Goal: Find contact information: Find contact information

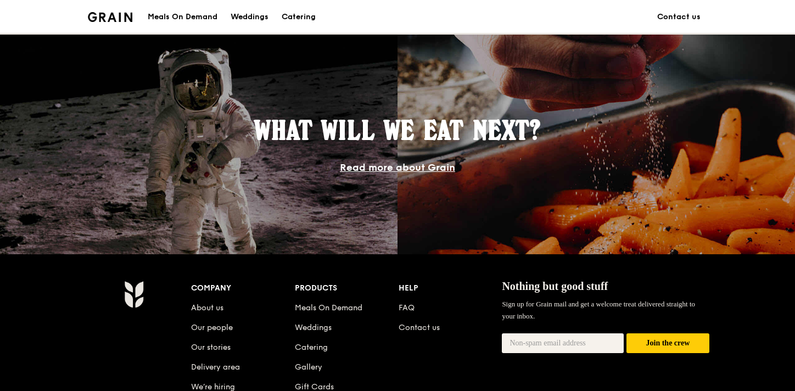
scroll to position [924, 0]
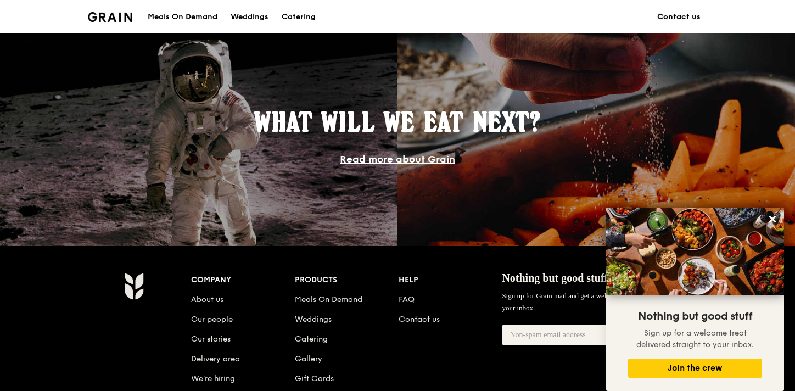
click at [689, 18] on link "Contact us" at bounding box center [678, 17] width 57 height 33
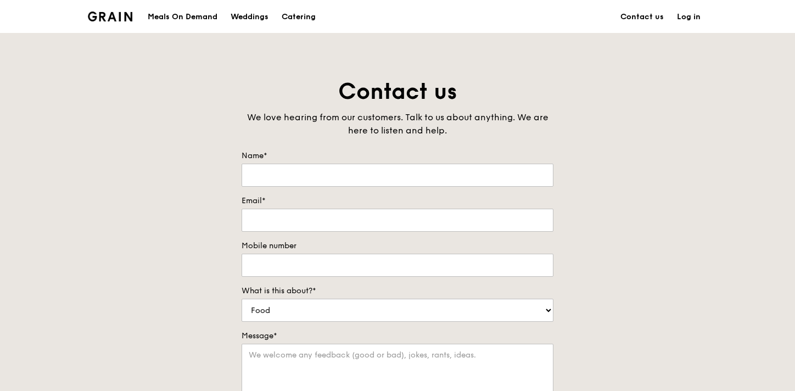
click at [100, 14] on img at bounding box center [110, 17] width 44 height 10
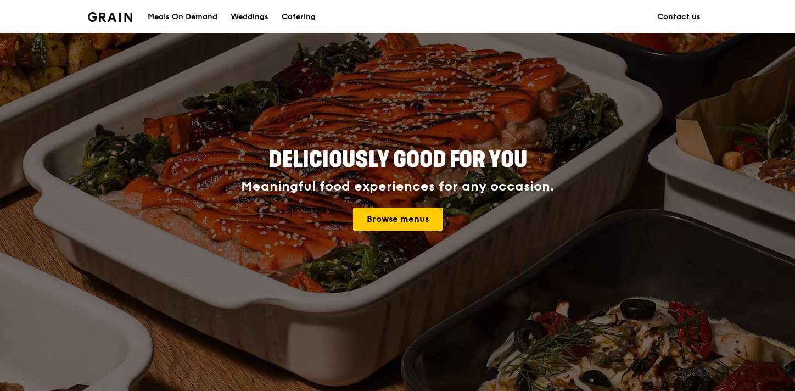
scroll to position [47, 0]
